Goal: Task Accomplishment & Management: Complete application form

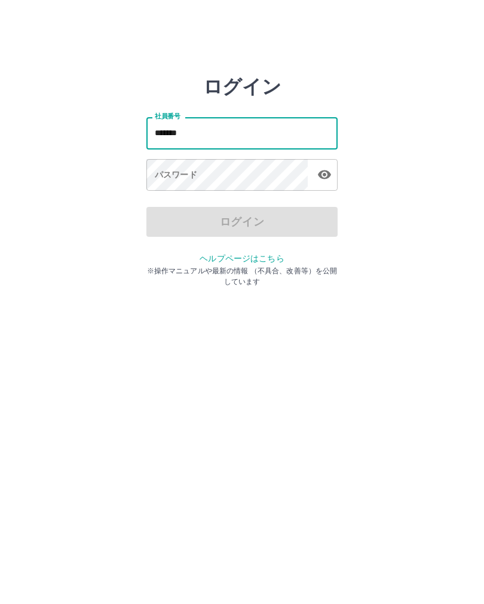
type input "*******"
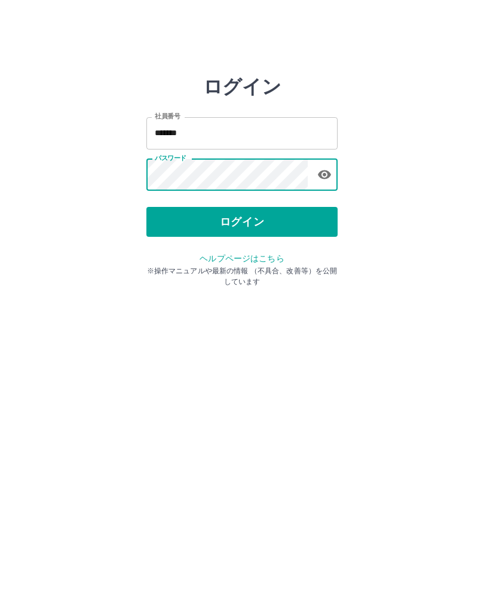
click at [294, 215] on button "ログイン" at bounding box center [242, 222] width 191 height 30
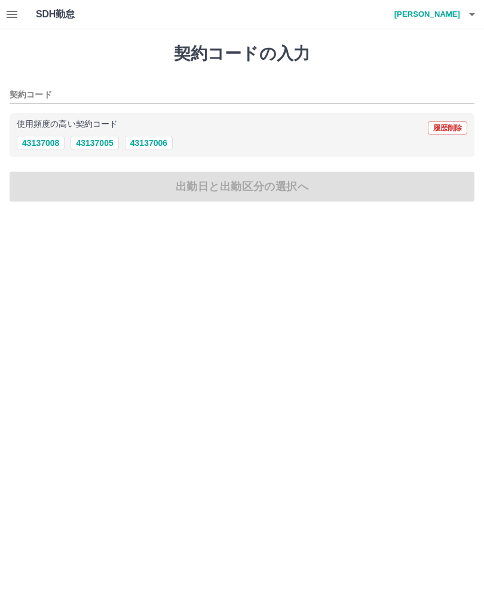
click at [158, 141] on button "43137006" at bounding box center [149, 143] width 48 height 14
type input "********"
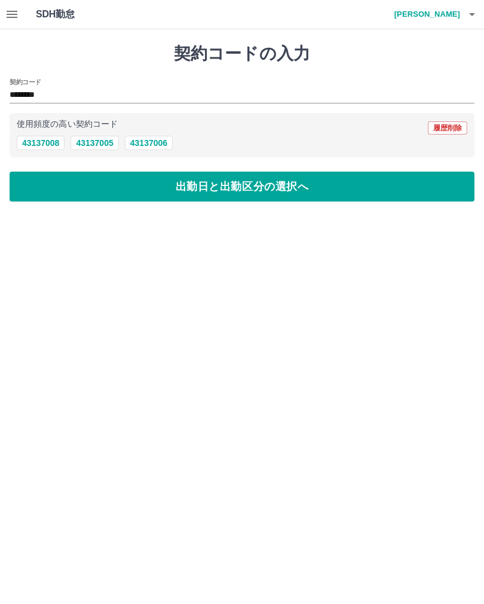
click at [232, 184] on button "出勤日と出勤区分の選択へ" at bounding box center [242, 187] width 465 height 30
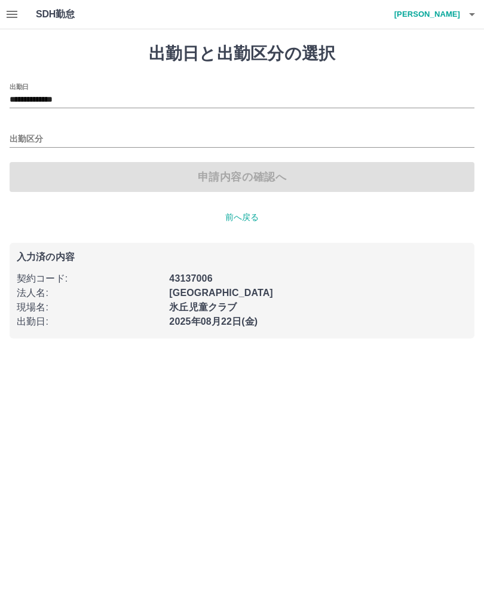
click at [130, 141] on input "出勤区分" at bounding box center [242, 139] width 465 height 15
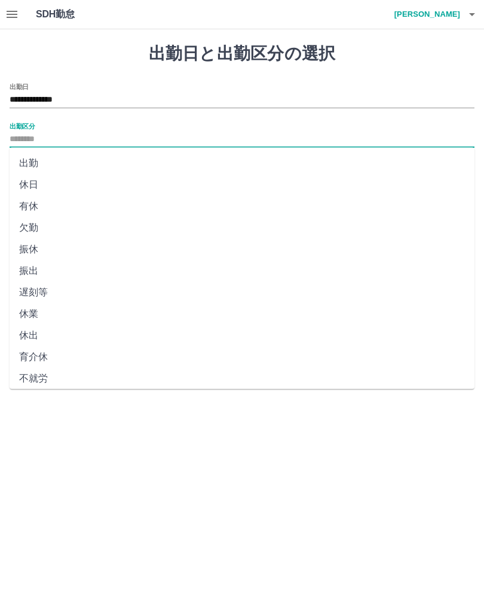
click at [51, 156] on li "出勤" at bounding box center [242, 163] width 465 height 22
type input "**"
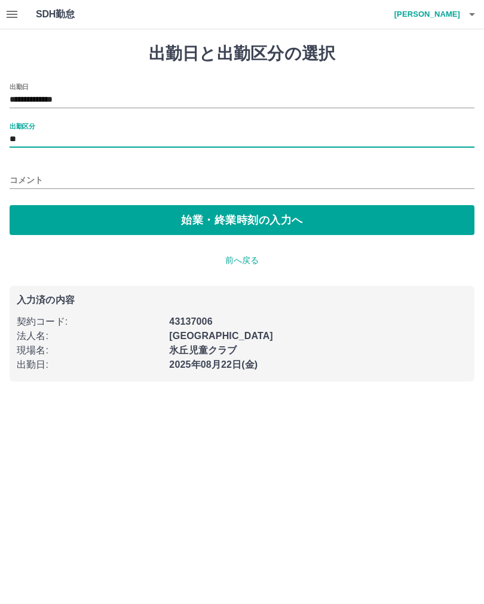
click at [258, 222] on button "始業・終業時刻の入力へ" at bounding box center [242, 220] width 465 height 30
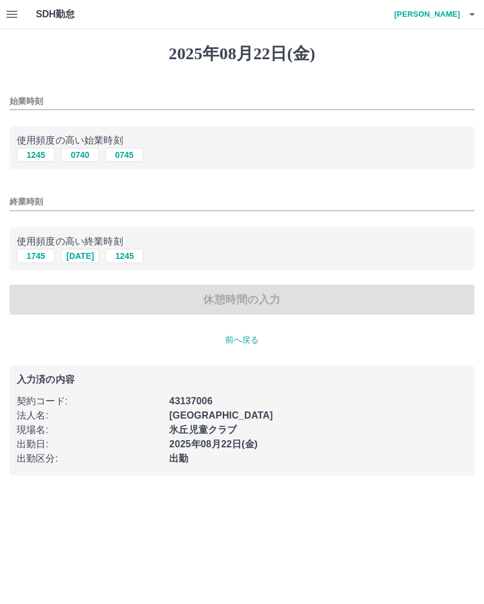
click at [116, 109] on input "始業時刻" at bounding box center [242, 101] width 465 height 17
type input "****"
click at [188, 186] on div "終業時刻" at bounding box center [242, 198] width 465 height 29
click at [288, 197] on input "終業時刻" at bounding box center [242, 201] width 465 height 17
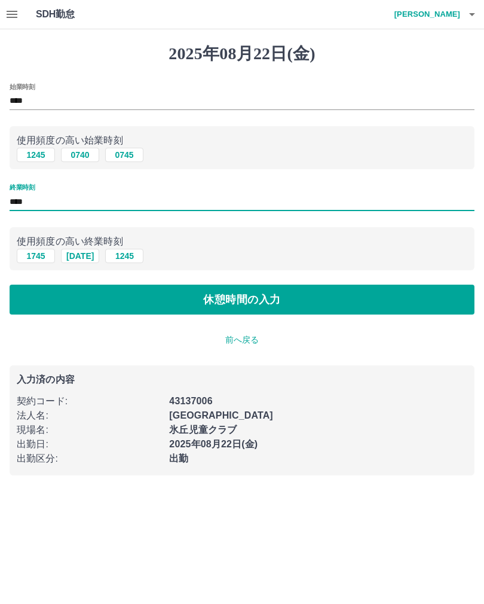
type input "****"
click at [349, 294] on button "休憩時間の入力" at bounding box center [242, 300] width 465 height 30
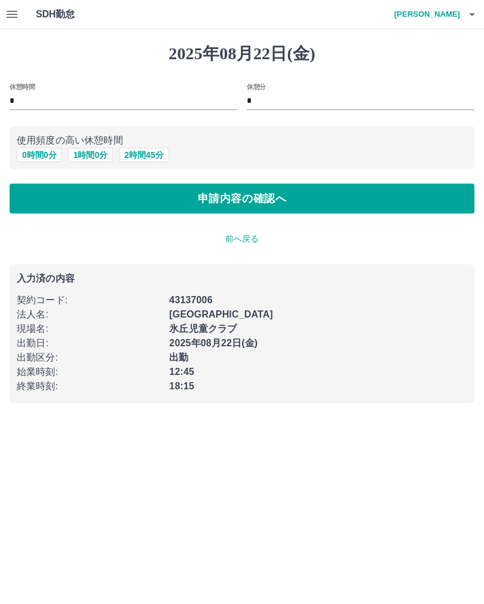
click at [373, 203] on button "申請内容の確認へ" at bounding box center [242, 199] width 465 height 30
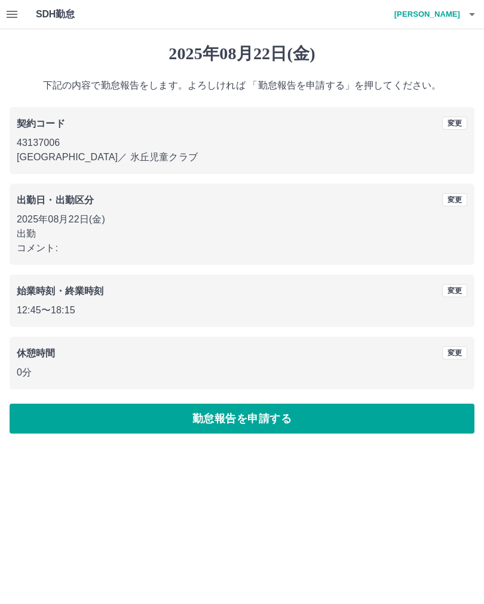
click at [270, 428] on button "勤怠報告を申請する" at bounding box center [242, 419] width 465 height 30
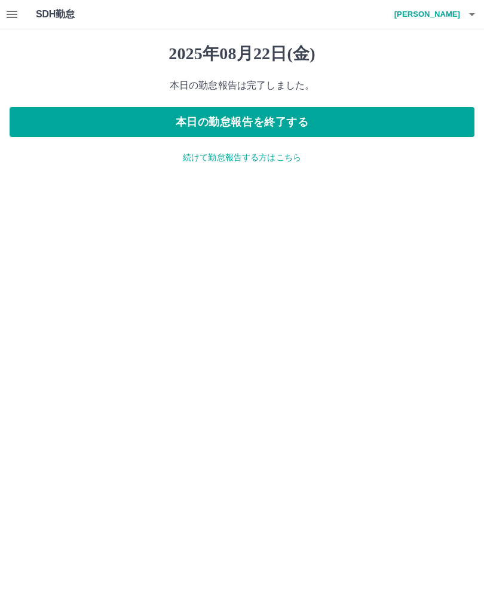
click at [441, 127] on button "本日の勤怠報告を終了する" at bounding box center [242, 122] width 465 height 30
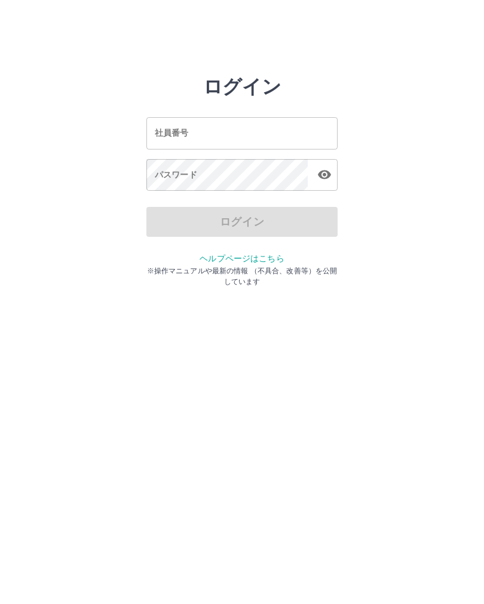
click at [168, 133] on div "社員番号 社員番号" at bounding box center [242, 133] width 191 height 32
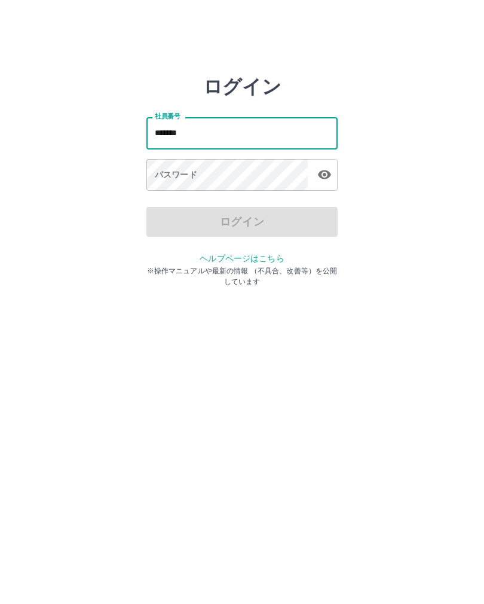
type input "*******"
click at [173, 178] on div "パスワード パスワード" at bounding box center [242, 175] width 191 height 33
click at [169, 176] on div "パスワード パスワード" at bounding box center [242, 175] width 191 height 33
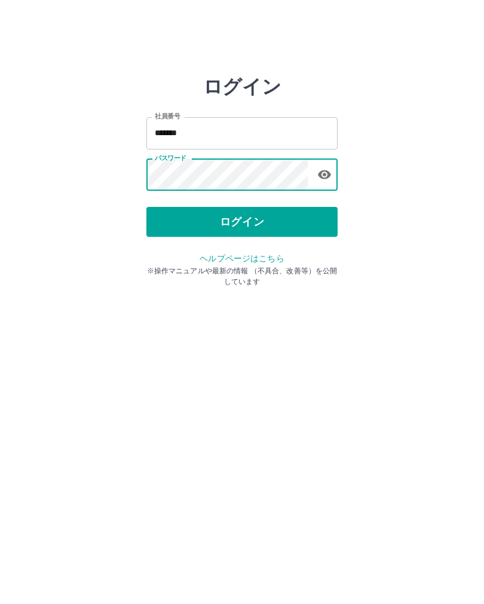
click at [183, 211] on button "ログイン" at bounding box center [242, 222] width 191 height 30
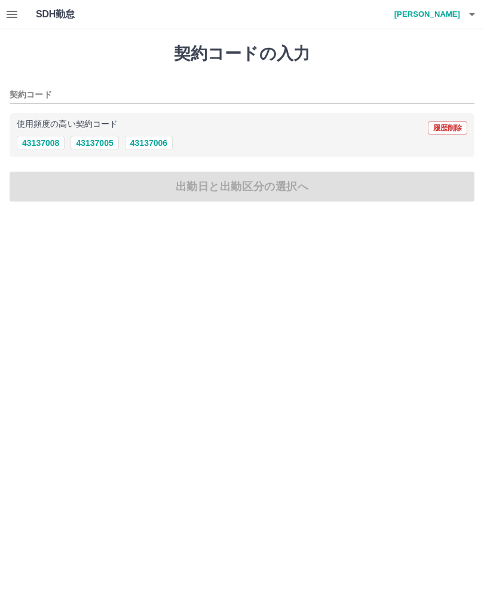
click at [19, 7] on button "button" at bounding box center [12, 14] width 24 height 29
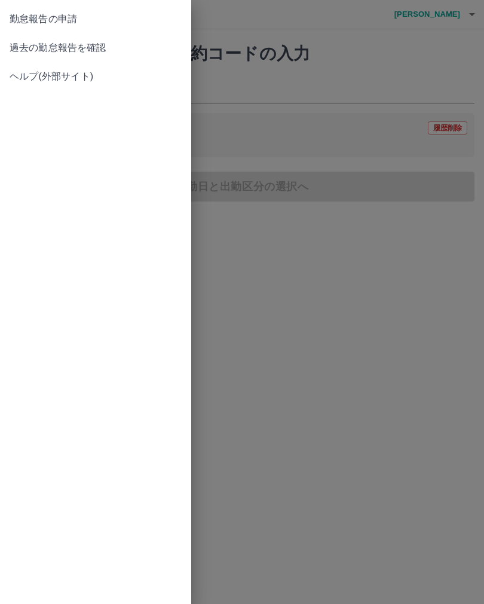
click at [28, 48] on span "過去の勤怠報告を確認" at bounding box center [96, 48] width 172 height 14
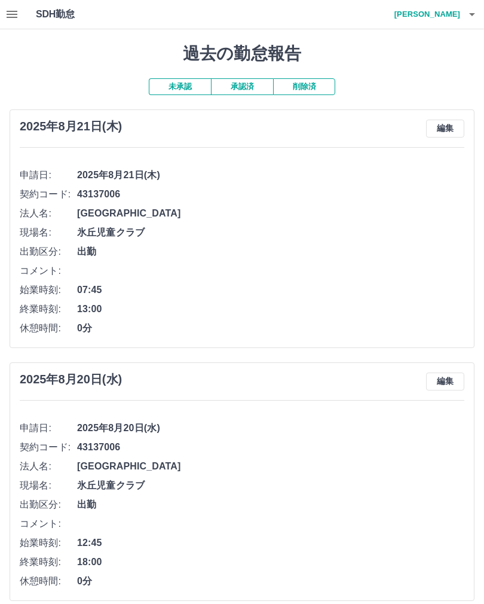
click at [438, 1] on h4 "中嶋　祐貴" at bounding box center [425, 14] width 72 height 29
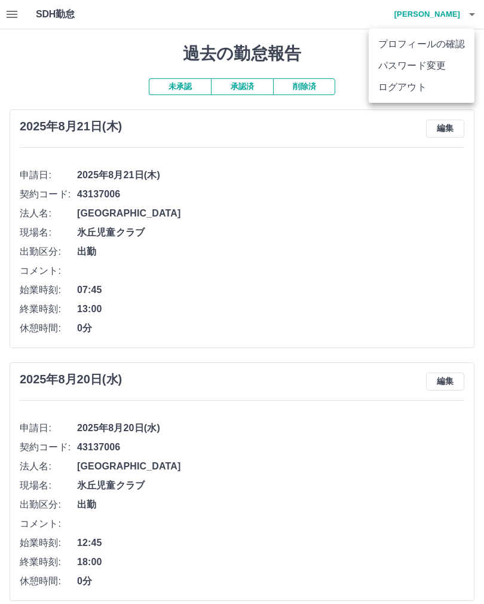
click at [224, 19] on div at bounding box center [242, 302] width 484 height 604
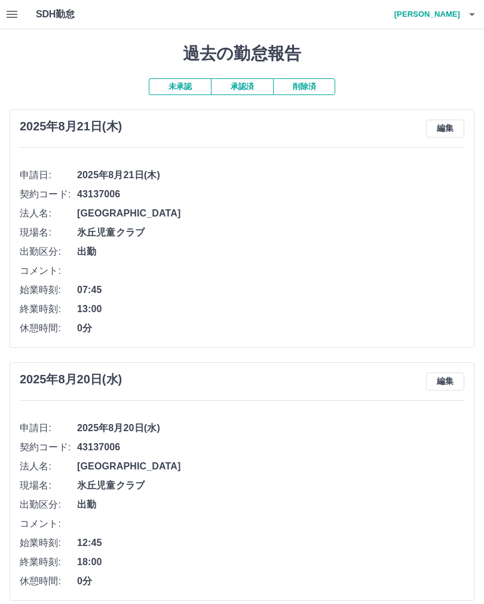
click at [8, 7] on button "button" at bounding box center [12, 14] width 24 height 29
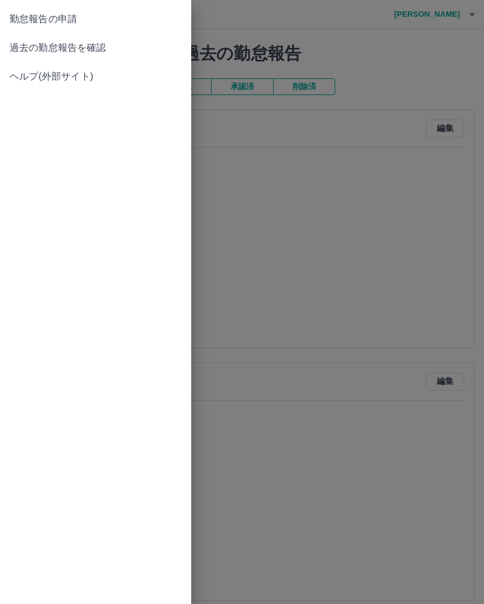
click at [121, 16] on span "勤怠報告の申請" at bounding box center [96, 19] width 172 height 14
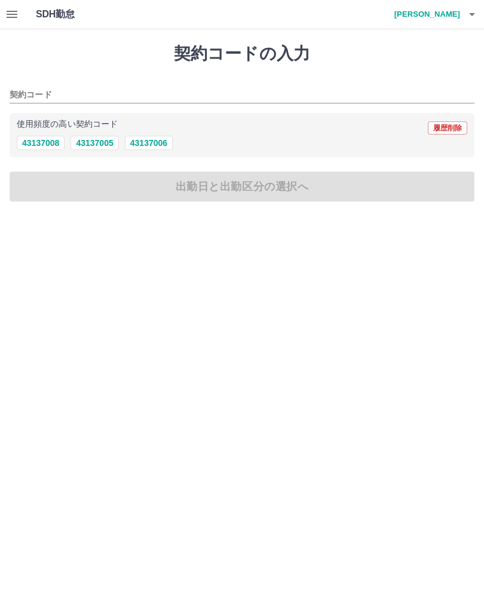
click at [17, 13] on icon "button" at bounding box center [12, 14] width 14 height 14
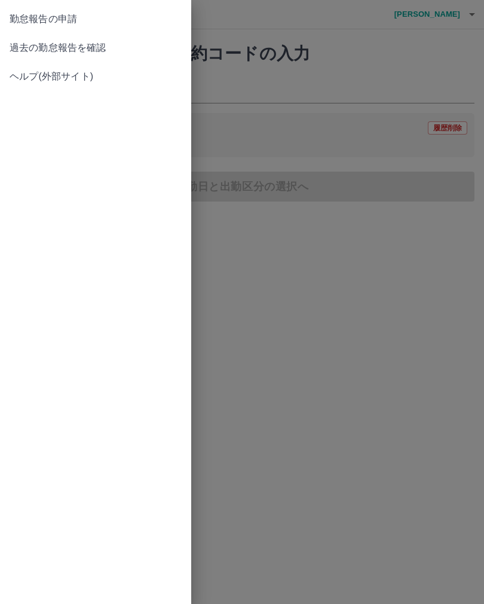
click at [386, 63] on div at bounding box center [242, 302] width 484 height 604
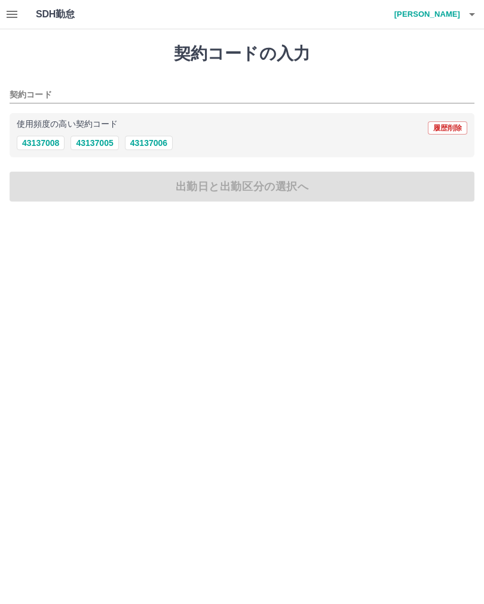
click at [428, 18] on h4 "中嶋　祐貴" at bounding box center [425, 14] width 72 height 29
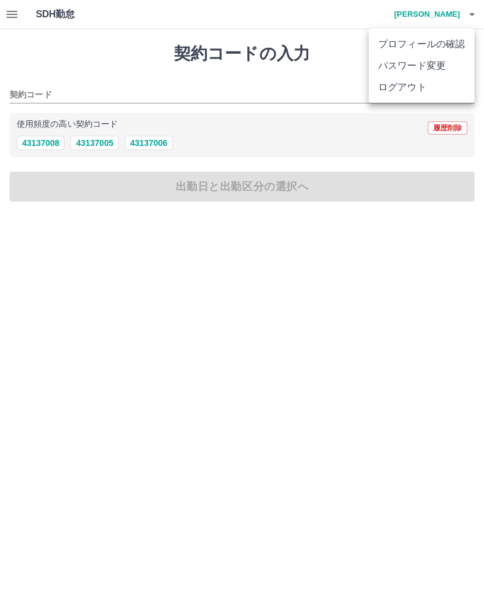
click at [177, 81] on div at bounding box center [242, 302] width 484 height 604
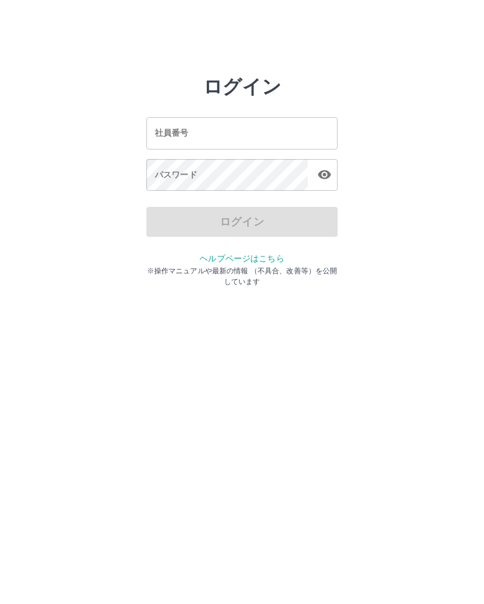
click at [184, 129] on div "社員番号 社員番号" at bounding box center [242, 133] width 191 height 32
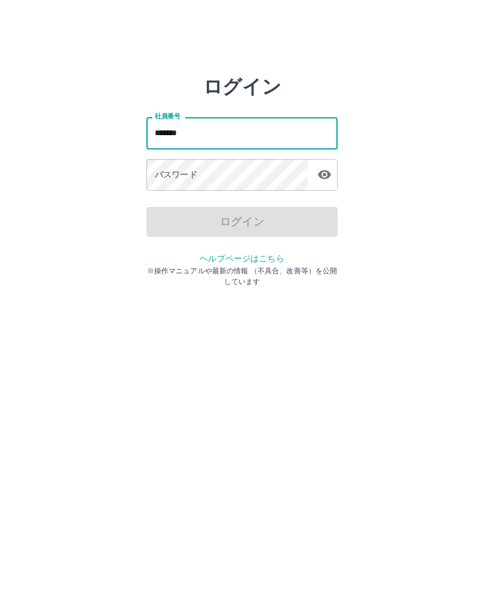
type input "*******"
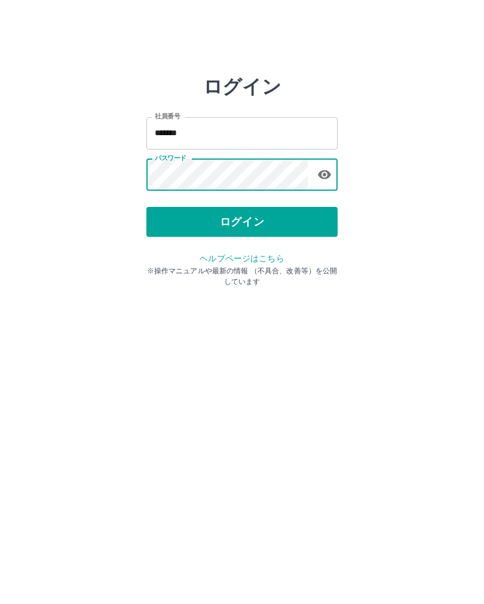
click at [277, 207] on button "ログイン" at bounding box center [242, 222] width 191 height 30
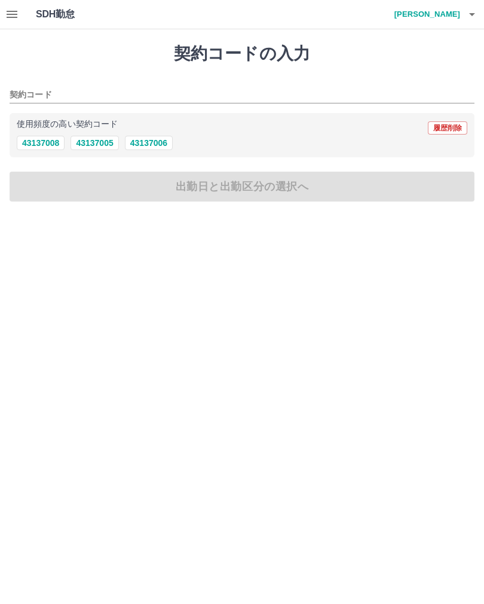
click at [0, 11] on button "button" at bounding box center [12, 14] width 24 height 29
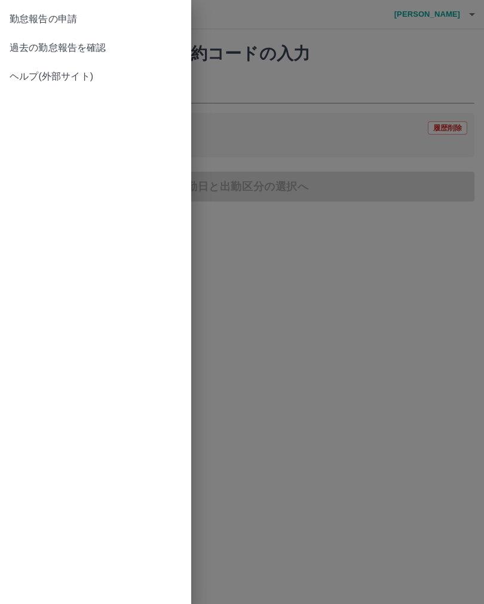
click at [39, 52] on span "過去の勤怠報告を確認" at bounding box center [96, 48] width 172 height 14
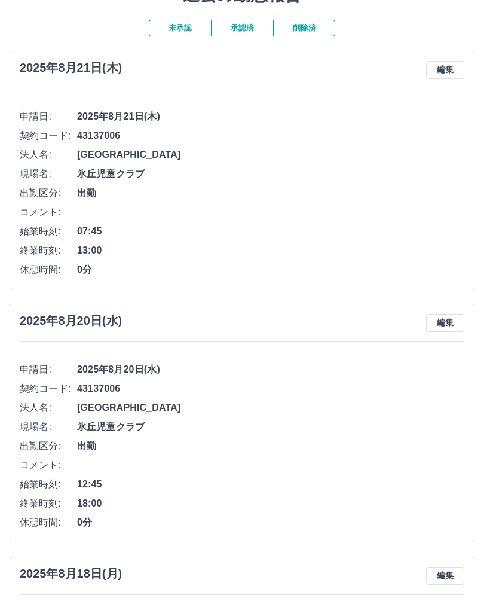
scroll to position [58, 0]
click at [234, 32] on button "承認済" at bounding box center [242, 28] width 62 height 17
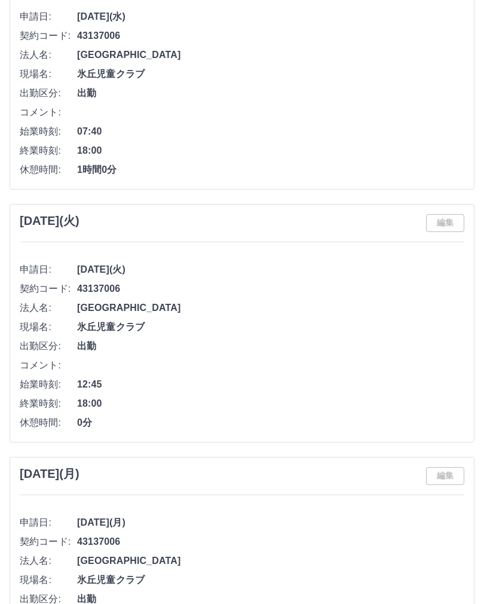
scroll to position [0, 0]
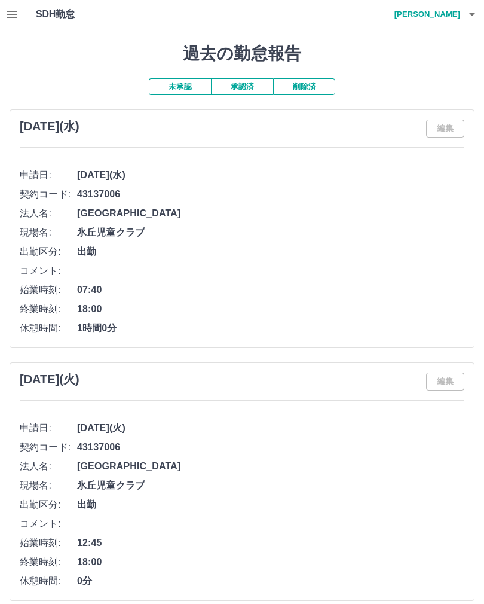
click at [446, 20] on h4 "[PERSON_NAME]" at bounding box center [425, 14] width 72 height 29
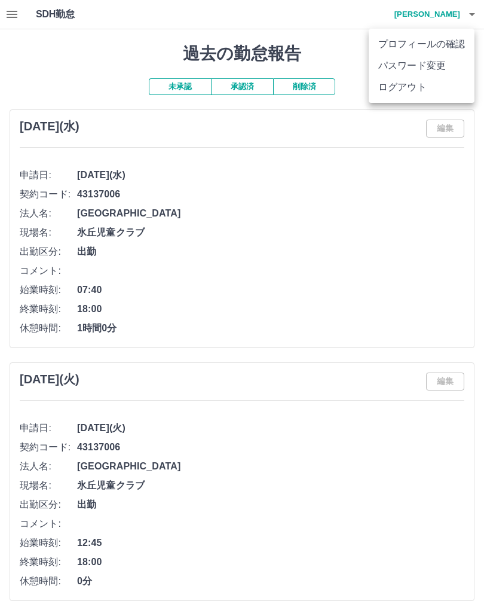
click at [445, 87] on li "ログアウト" at bounding box center [422, 88] width 106 height 22
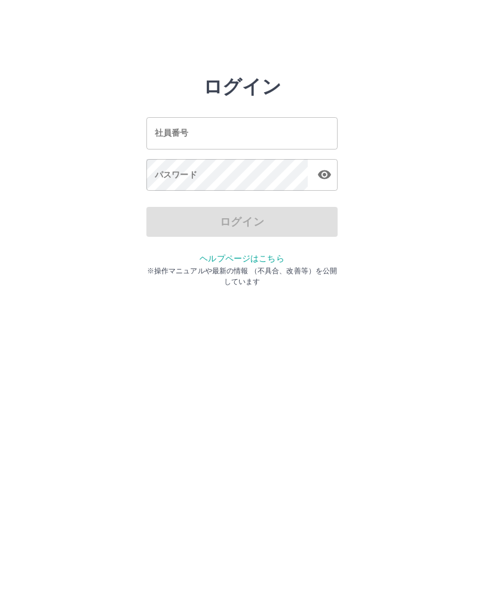
click at [158, 135] on div "社員番号 社員番号" at bounding box center [242, 133] width 191 height 32
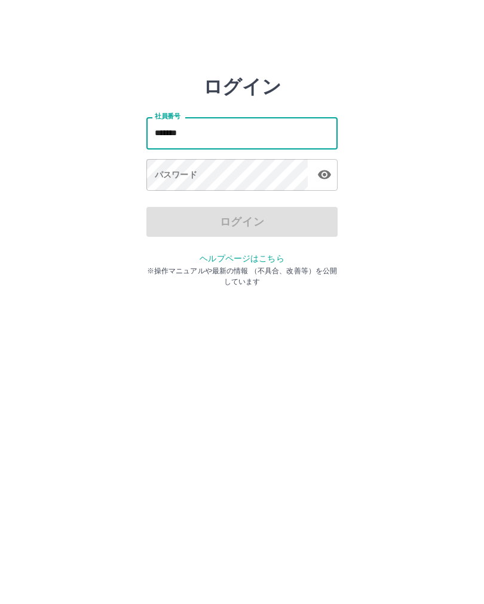
type input "*******"
click at [175, 179] on div "パスワード パスワード" at bounding box center [242, 175] width 191 height 33
click at [164, 176] on div "パスワード パスワード" at bounding box center [242, 175] width 191 height 33
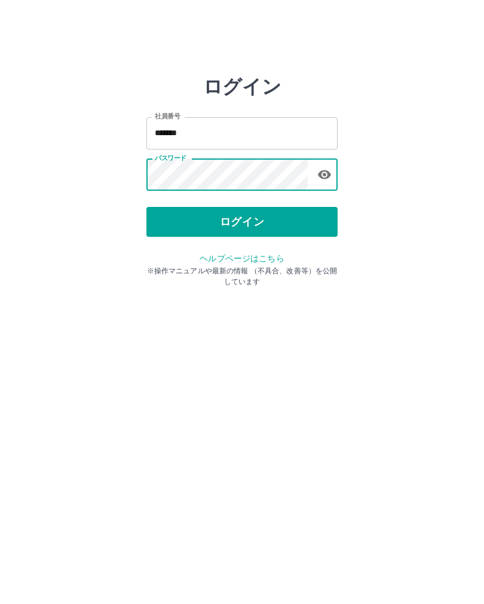
click at [173, 219] on button "ログイン" at bounding box center [242, 222] width 191 height 30
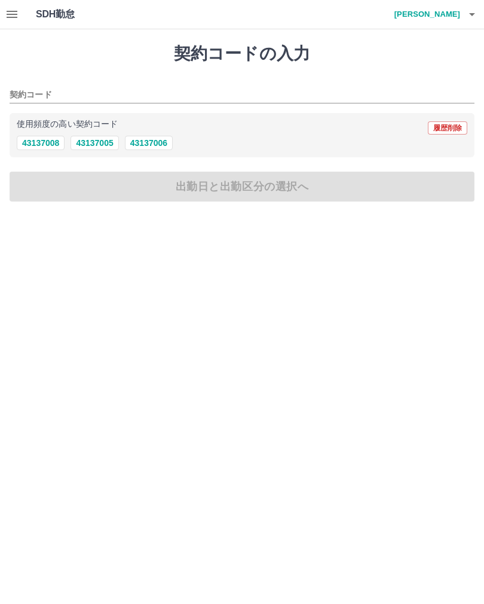
click at [150, 138] on button "43137006" at bounding box center [149, 143] width 48 height 14
type input "********"
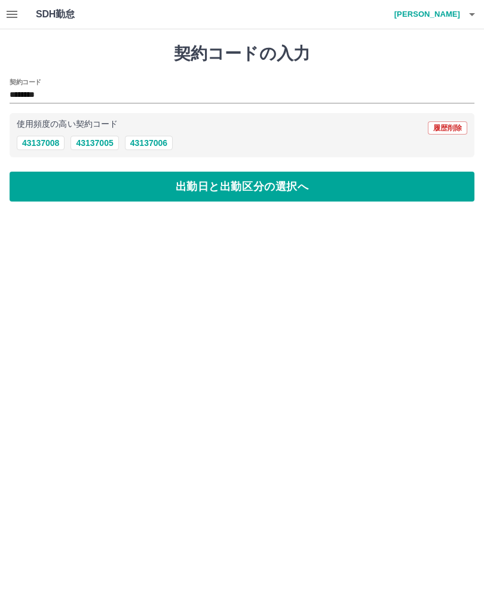
click at [93, 197] on button "出勤日と出勤区分の選択へ" at bounding box center [242, 187] width 465 height 30
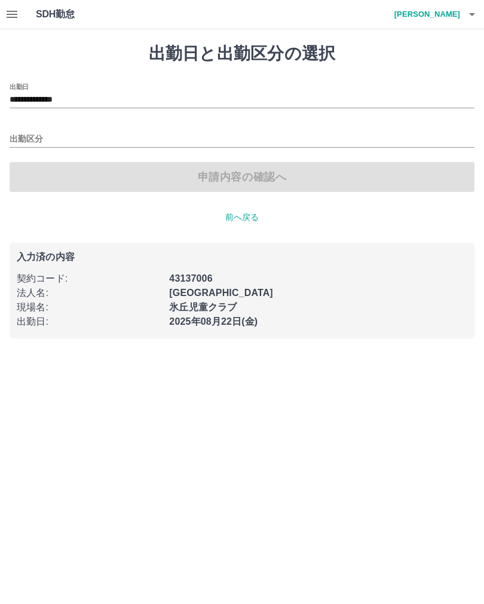
click at [28, 126] on div "出勤区分" at bounding box center [242, 135] width 465 height 25
click at [20, 133] on input "出勤区分" at bounding box center [242, 139] width 465 height 15
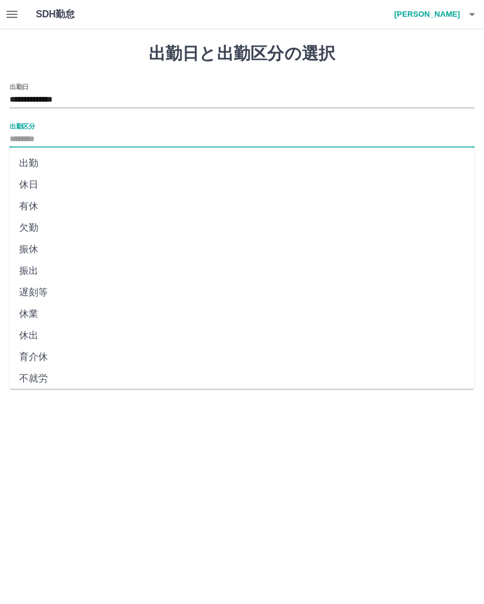
click at [27, 160] on li "出勤" at bounding box center [242, 163] width 465 height 22
type input "**"
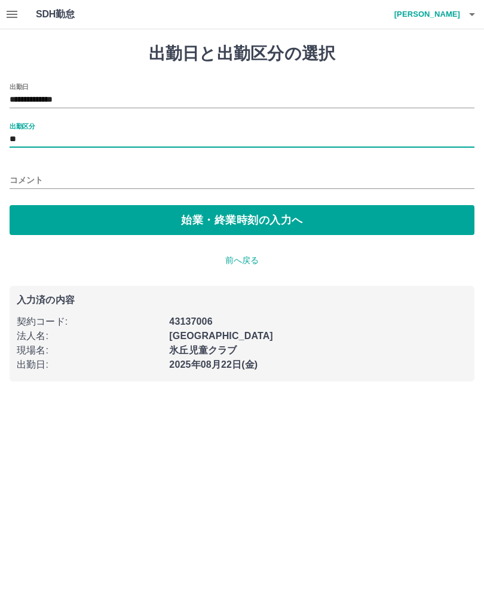
click at [44, 205] on button "始業・終業時刻の入力へ" at bounding box center [242, 220] width 465 height 30
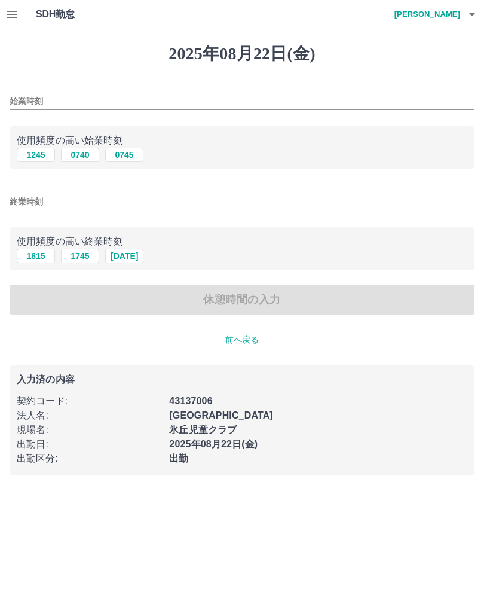
click at [78, 154] on button "0740" at bounding box center [80, 155] width 38 height 14
type input "****"
click at [17, 205] on input "終業時刻" at bounding box center [242, 201] width 465 height 17
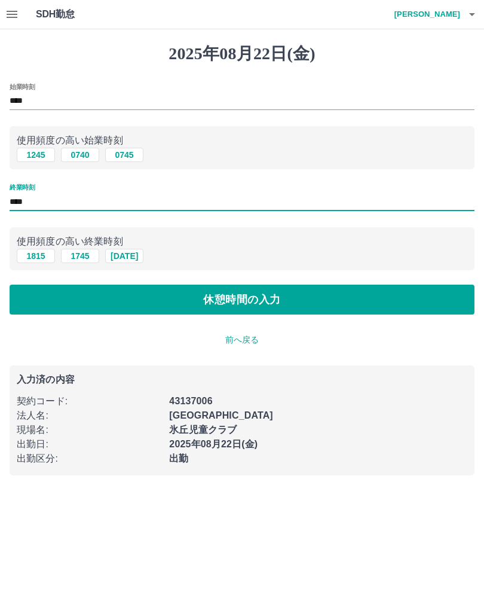
type input "****"
click at [36, 304] on button "休憩時間の入力" at bounding box center [242, 300] width 465 height 30
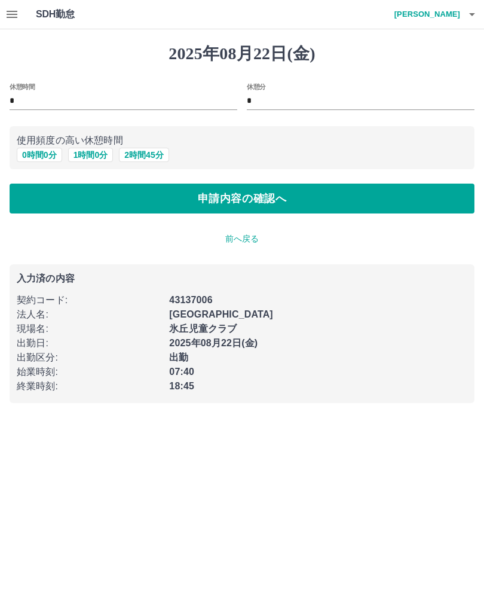
click at [16, 98] on input "*" at bounding box center [124, 101] width 228 height 17
type input "*"
click at [264, 98] on input "*" at bounding box center [361, 101] width 228 height 17
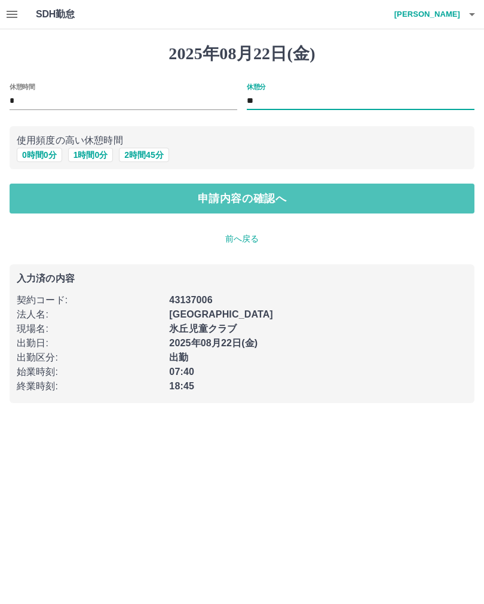
type input "**"
click at [32, 205] on button "申請内容の確認へ" at bounding box center [242, 199] width 465 height 30
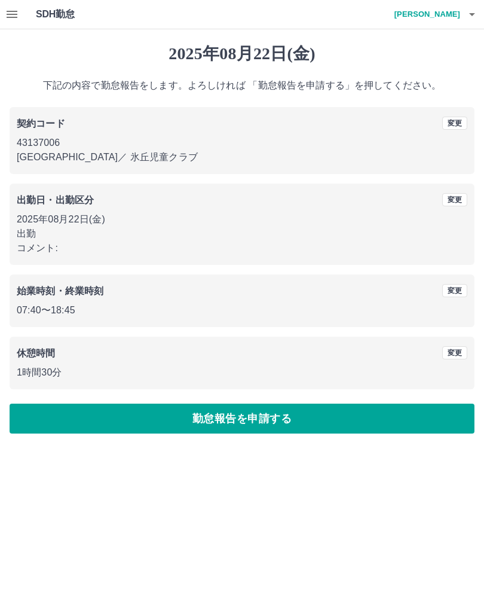
click at [60, 417] on button "勤怠報告を申請する" at bounding box center [242, 419] width 465 height 30
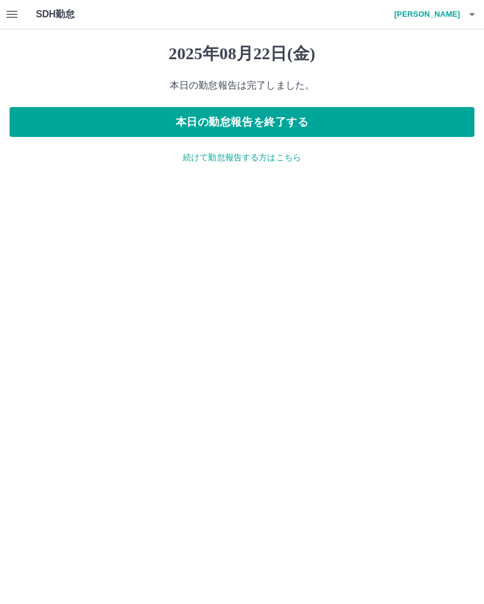
click at [198, 170] on div "2025年08月22日(金) 本日の勤怠報告は完了しました。 本日の勤怠報告を終了する 続けて勤怠報告する方はこちら" at bounding box center [242, 103] width 484 height 149
click at [200, 155] on p "続けて勤怠報告する方はこちら" at bounding box center [242, 157] width 465 height 13
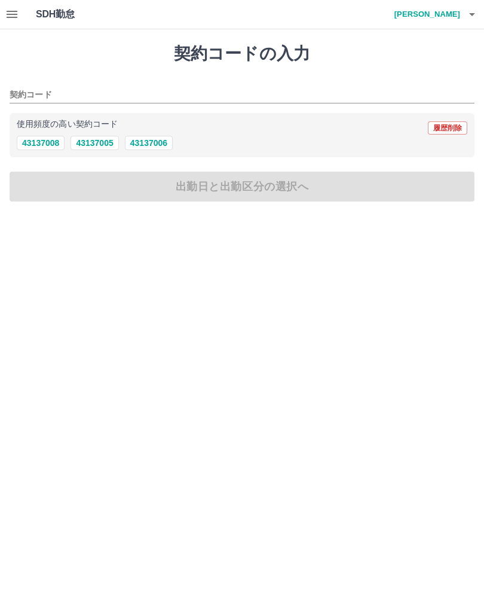
click at [144, 148] on button "43137006" at bounding box center [149, 143] width 48 height 14
type input "********"
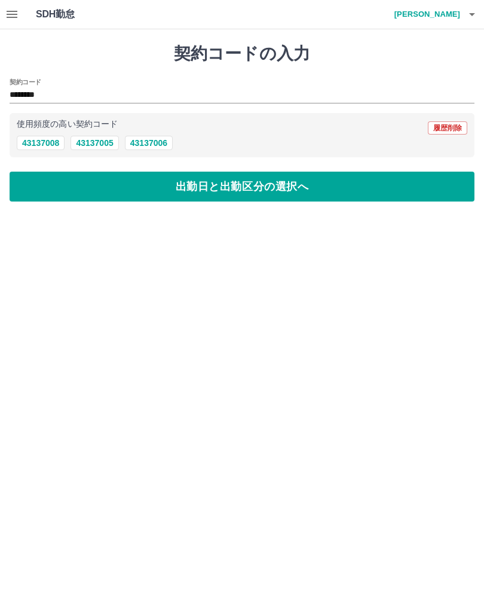
click at [104, 187] on button "出勤日と出勤区分の選択へ" at bounding box center [242, 187] width 465 height 30
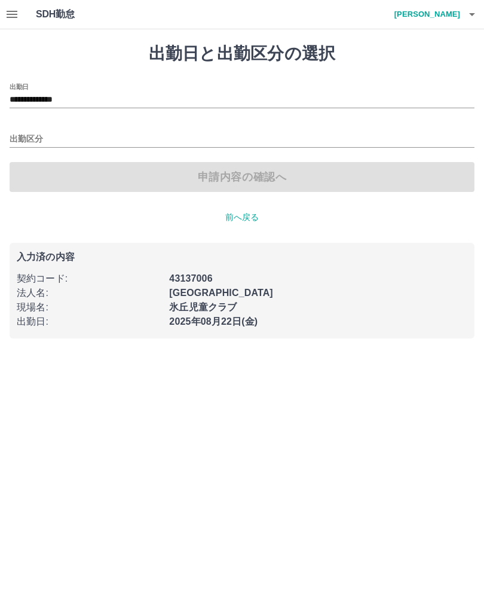
click at [19, 133] on input "出勤区分" at bounding box center [242, 139] width 465 height 15
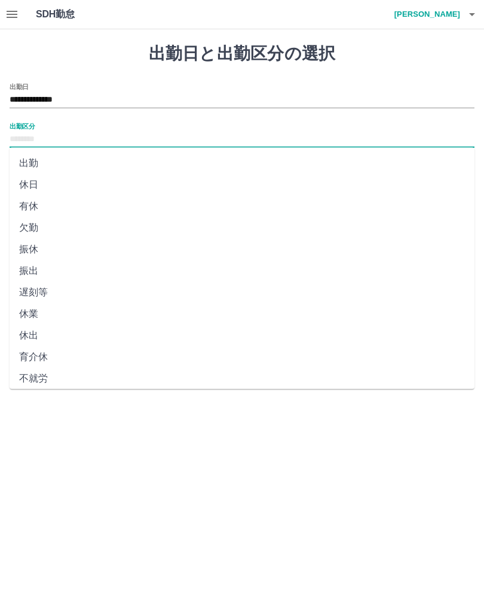
click at [30, 169] on li "出勤" at bounding box center [242, 163] width 465 height 22
type input "**"
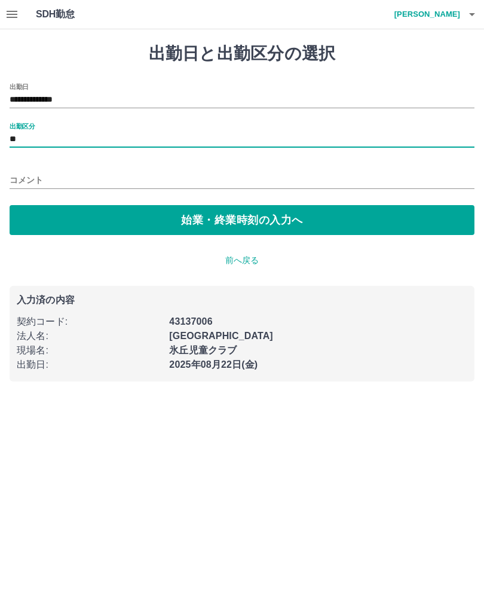
click at [41, 228] on button "始業・終業時刻の入力へ" at bounding box center [242, 220] width 465 height 30
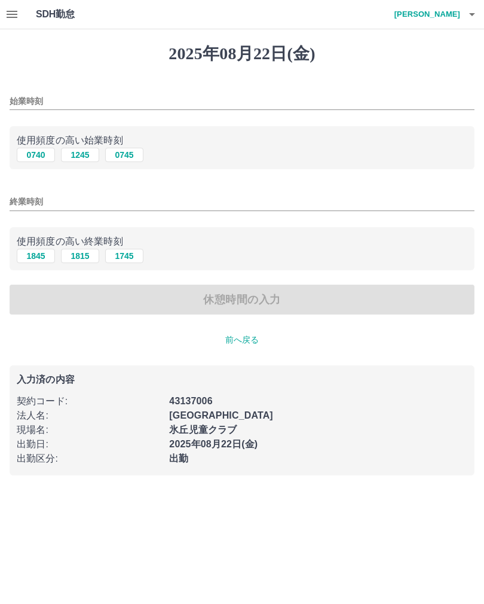
click at [29, 158] on button "0740" at bounding box center [36, 155] width 38 height 14
type input "****"
click at [30, 254] on button "1845" at bounding box center [36, 256] width 38 height 14
type input "****"
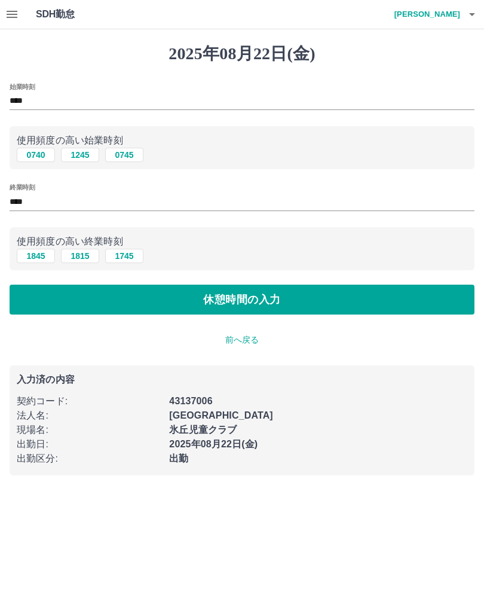
click at [30, 295] on button "休憩時間の入力" at bounding box center [242, 300] width 465 height 30
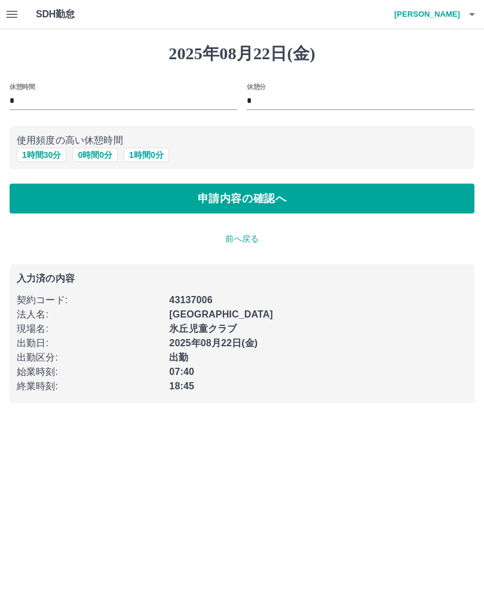
click at [29, 106] on input "*" at bounding box center [124, 101] width 228 height 17
type input "*"
click at [73, 196] on button "申請内容の確認へ" at bounding box center [242, 199] width 465 height 30
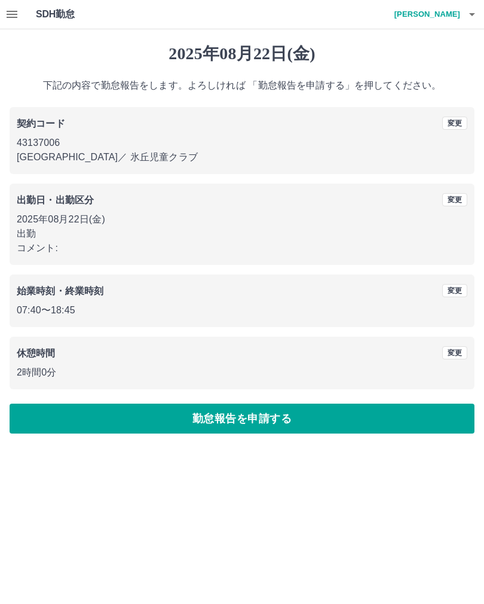
click at [429, 20] on h4 "中嶋　祐貴" at bounding box center [425, 14] width 72 height 29
click at [404, 87] on li "ログアウト" at bounding box center [422, 88] width 106 height 22
